Goal: Task Accomplishment & Management: Use online tool/utility

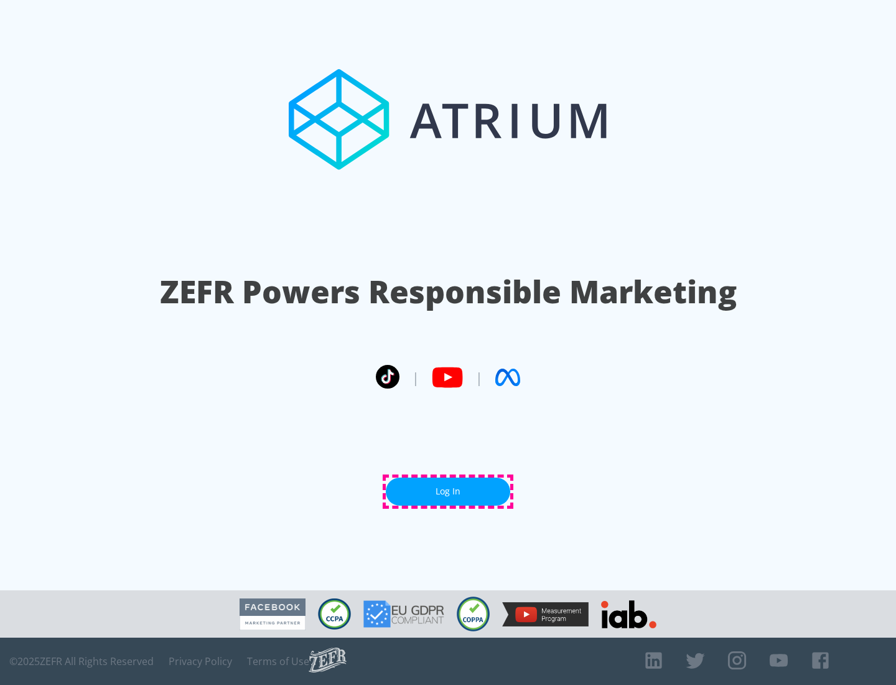
click at [448, 491] on link "Log In" at bounding box center [448, 491] width 125 height 28
